Goal: Find specific page/section: Find specific page/section

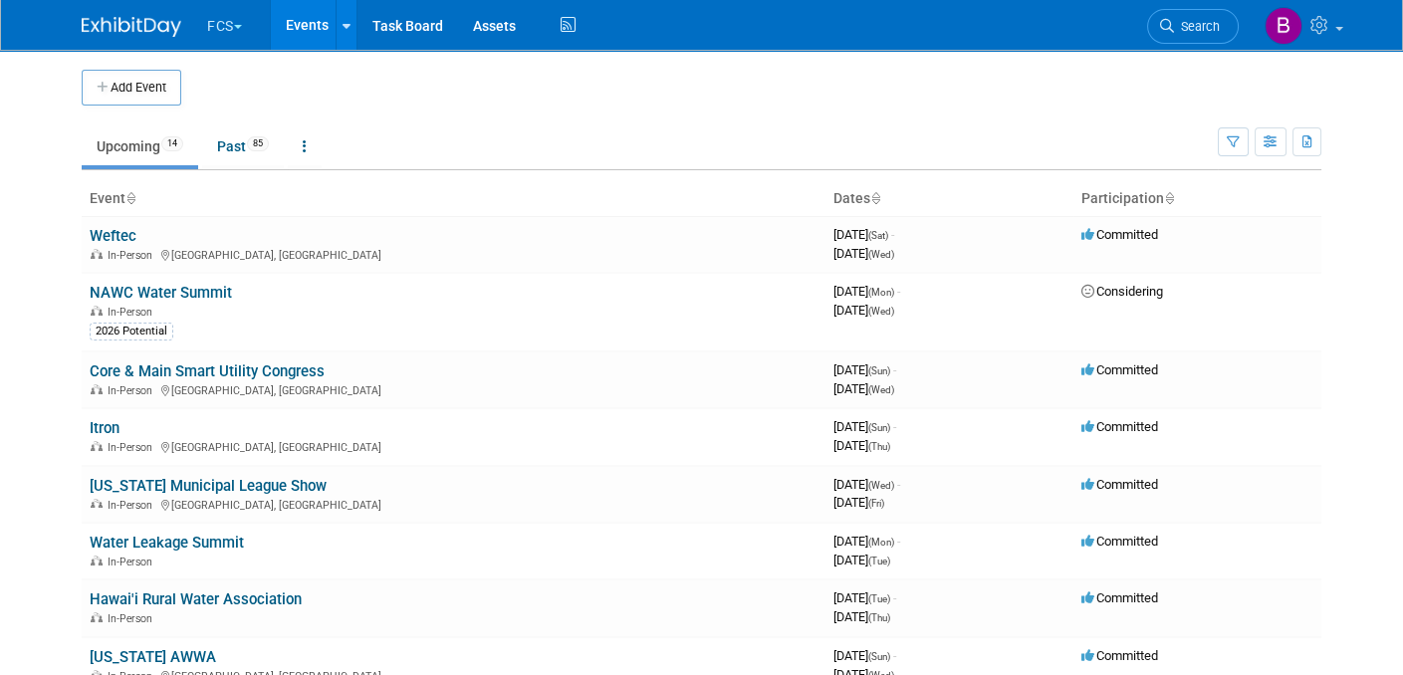
click at [235, 24] on button "FCS" at bounding box center [236, 22] width 62 height 44
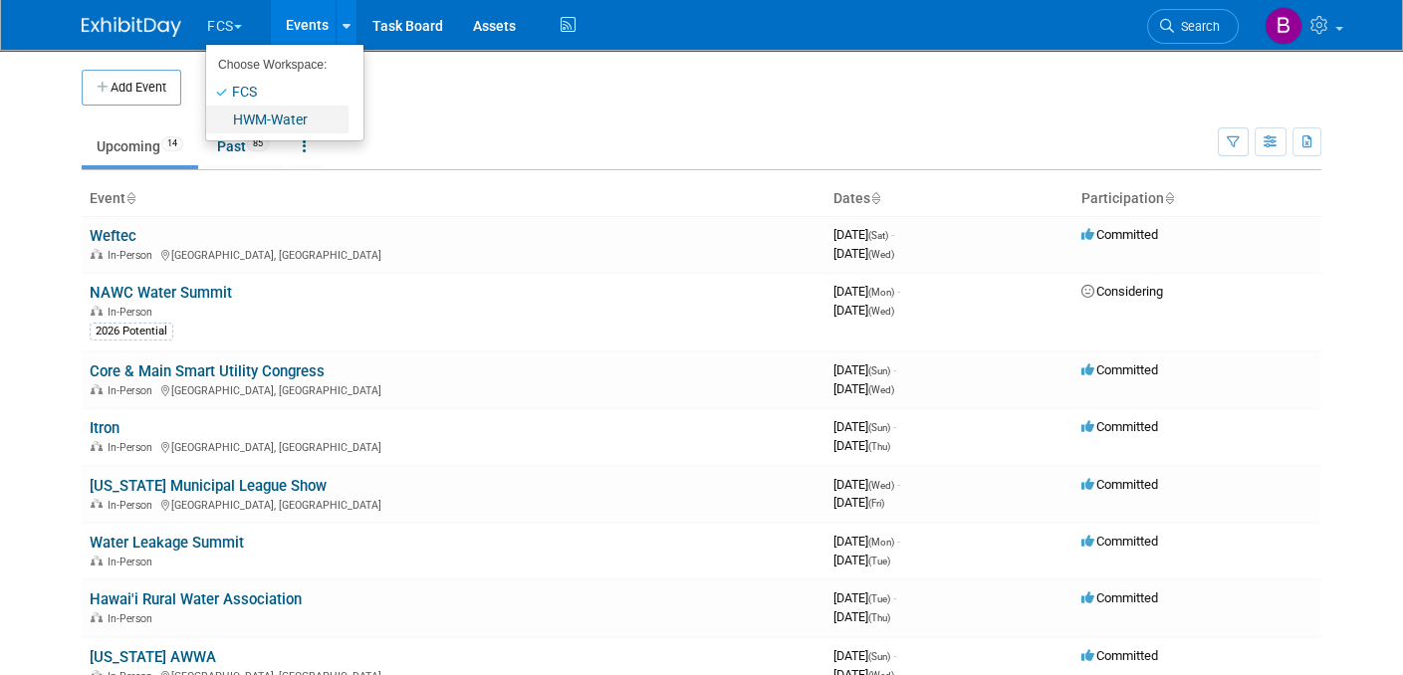
click at [238, 116] on link "HWM-Water" at bounding box center [277, 120] width 142 height 28
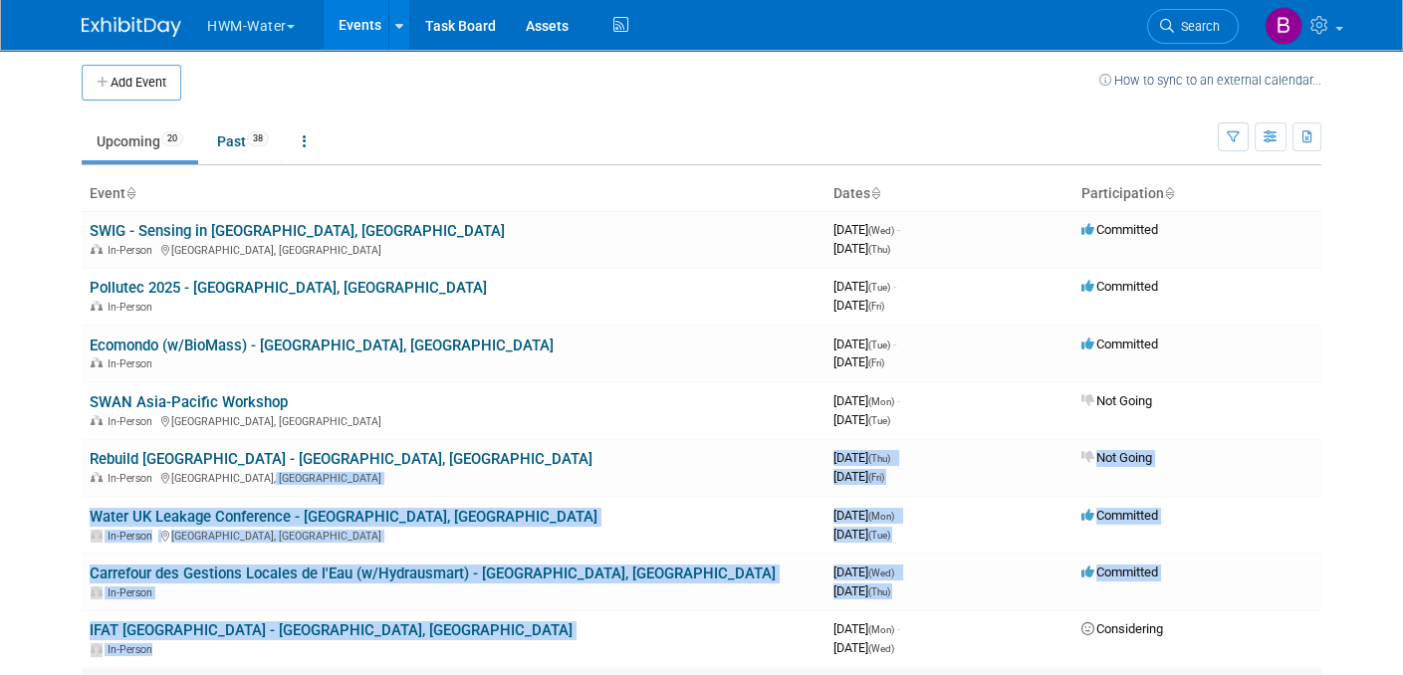
drag, startPoint x: 621, startPoint y: 573, endPoint x: 732, endPoint y: 672, distance: 149.6
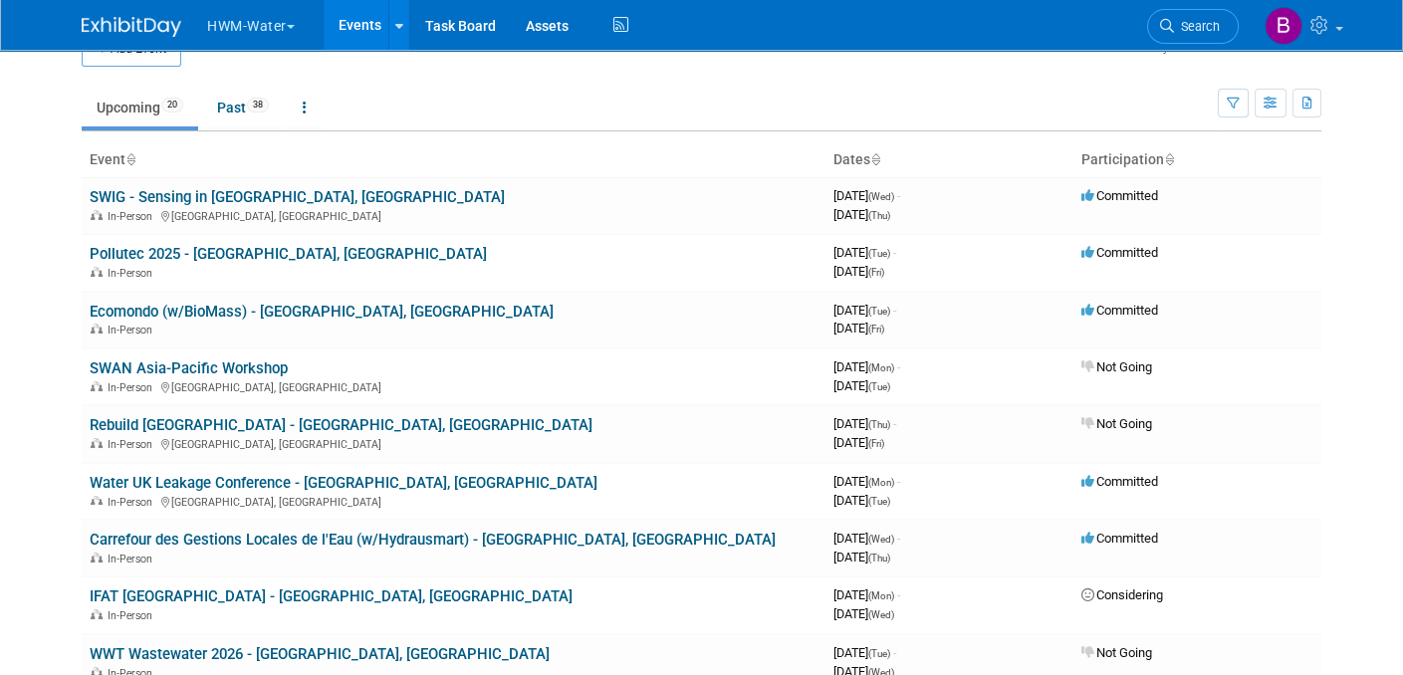
click at [690, 77] on td "Upcoming 20 Past 38 All Events 58 Past and Upcoming Grouped Annually Events gro…" at bounding box center [650, 99] width 1137 height 65
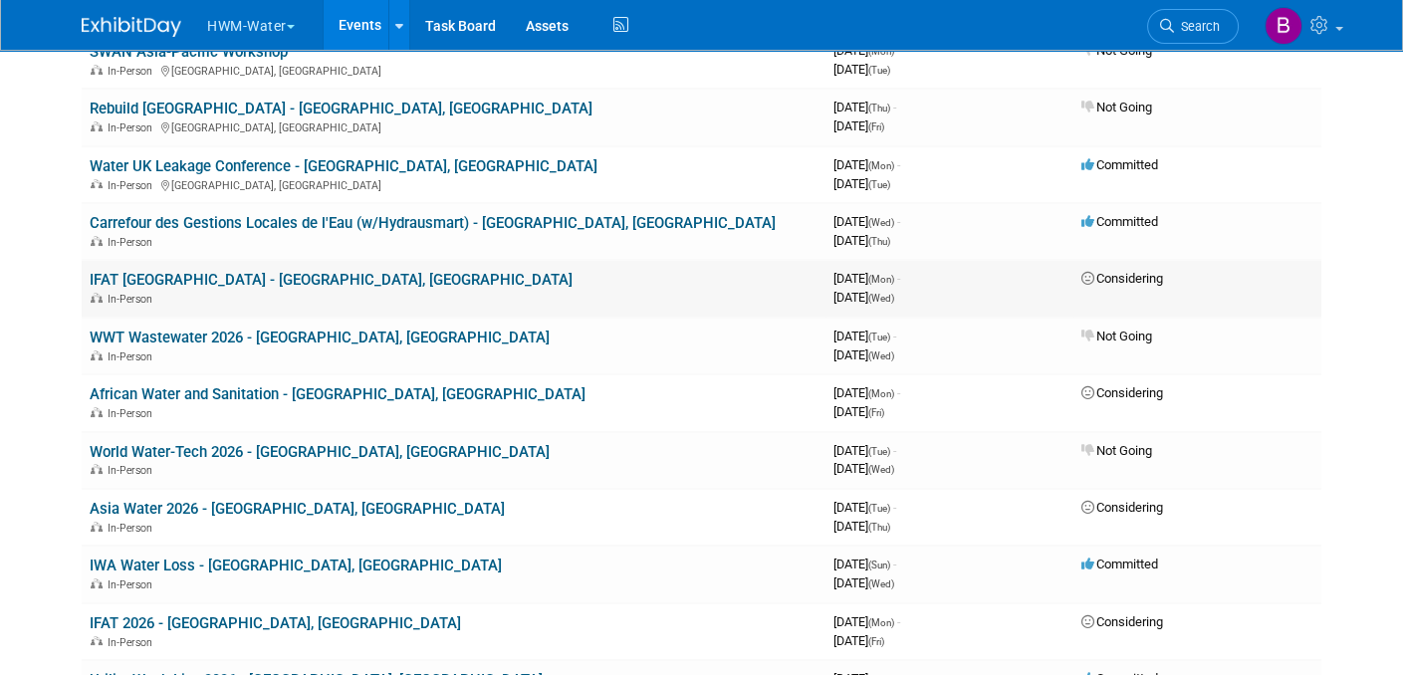
scroll to position [708, 0]
